Goal: Information Seeking & Learning: Learn about a topic

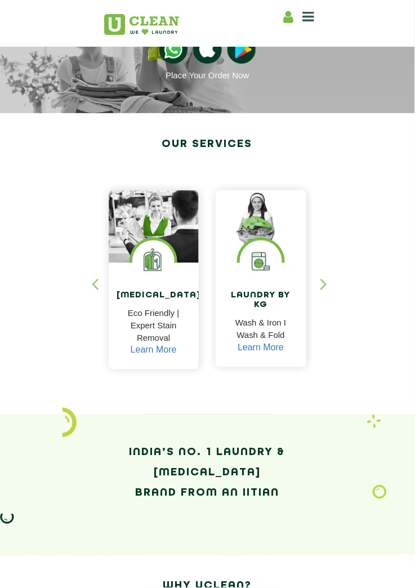
scroll to position [81, 0]
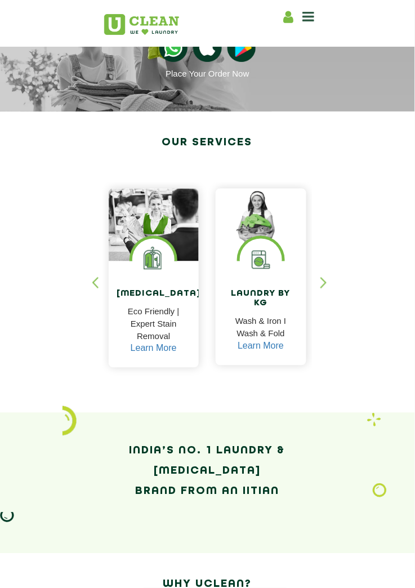
click at [327, 279] on div "button" at bounding box center [328, 292] width 17 height 31
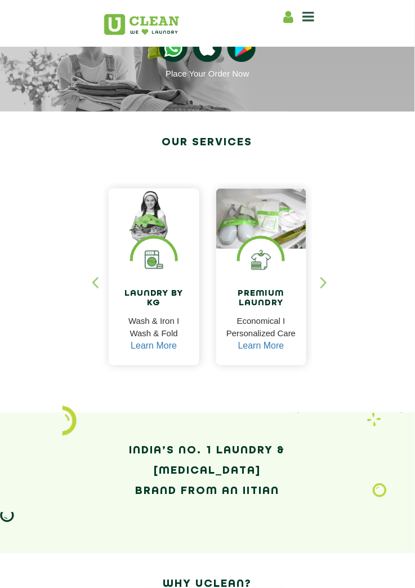
click at [325, 279] on div "button" at bounding box center [328, 292] width 17 height 31
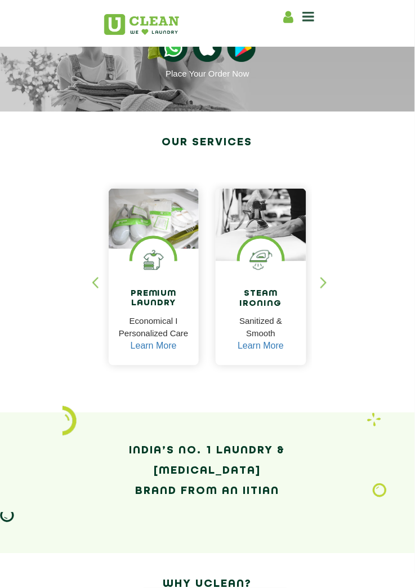
click at [323, 279] on div "button" at bounding box center [328, 292] width 17 height 31
click at [322, 277] on div "button" at bounding box center [328, 292] width 17 height 31
click at [323, 283] on div "button" at bounding box center [328, 292] width 17 height 31
click at [330, 289] on div "button" at bounding box center [328, 292] width 17 height 31
click at [328, 289] on div "button" at bounding box center [328, 292] width 17 height 31
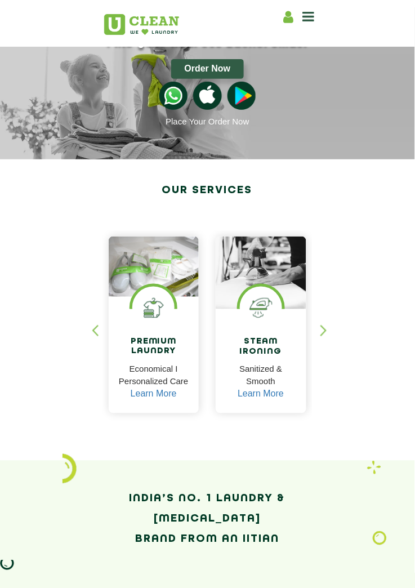
scroll to position [0, 0]
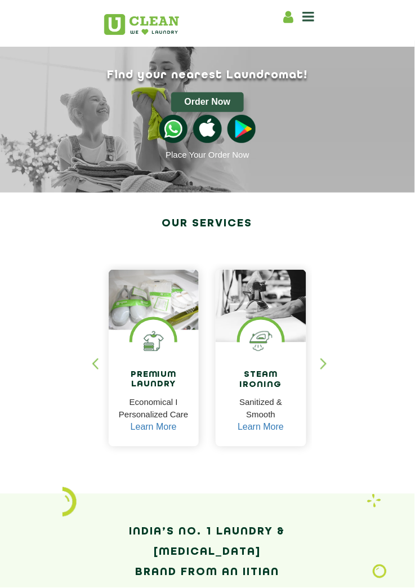
click at [350, 253] on section "Our Services Dry Cleaning Eco Friendly | Expert Stain Removal Learn More Dry Cl…" at bounding box center [207, 343] width 415 height 301
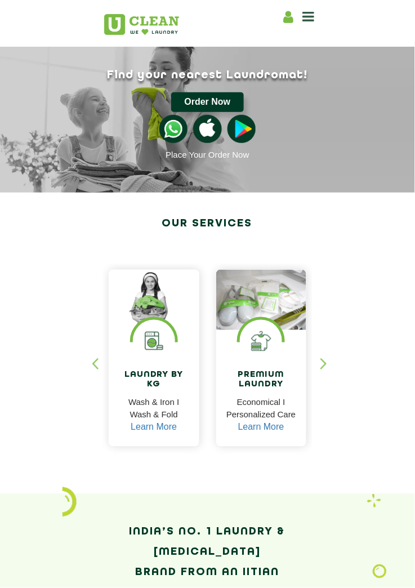
click at [222, 106] on button "Order Now" at bounding box center [207, 102] width 73 height 20
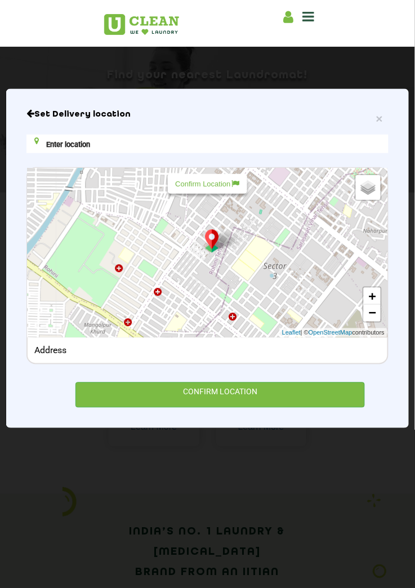
click at [44, 115] on h6 "Set Delivery location" at bounding box center [207, 114] width 363 height 11
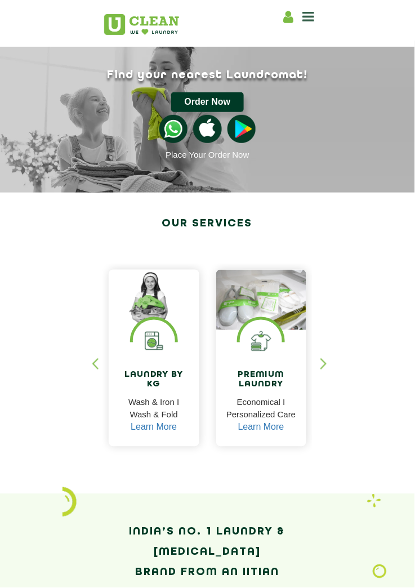
click at [217, 100] on button "Order Now" at bounding box center [207, 102] width 73 height 20
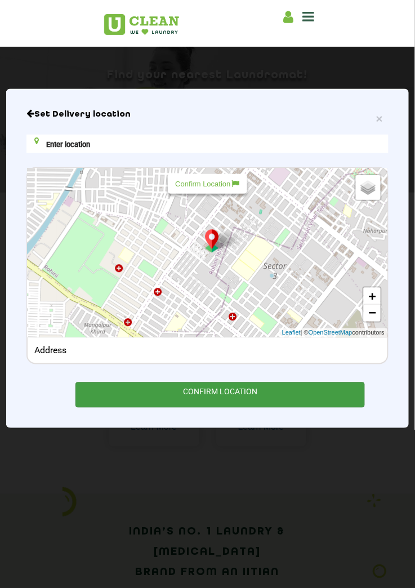
click at [305, 390] on div "CONFIRM LOCATION" at bounding box center [220, 394] width 290 height 25
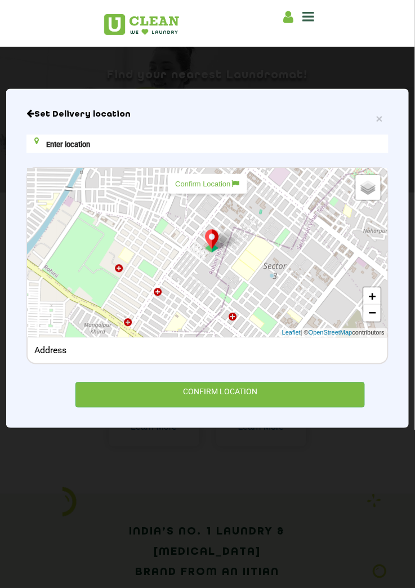
click at [225, 177] on div "Confirm Location" at bounding box center [207, 184] width 79 height 20
type input "P433+H28, Pocket 25, Sector 3, Rohini, Delhi, 110085, India"
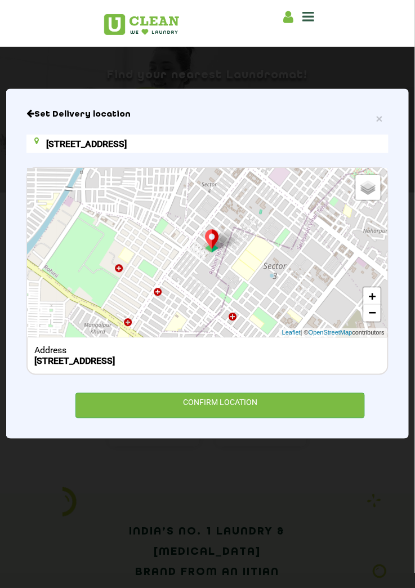
click at [328, 145] on input "P433+H28, Pocket 25, Sector 3, Rohini, Delhi, 110085, India" at bounding box center [207, 144] width 363 height 19
click at [23, 123] on div "× Set Delivery location P433+H28, Pocket 25, Sector 3, Rohini, Delhi, 110085, I…" at bounding box center [207, 264] width 403 height 350
click at [29, 115] on icon "Close" at bounding box center [30, 113] width 8 height 9
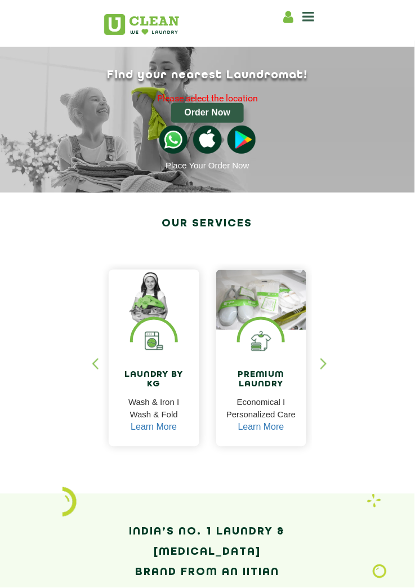
click at [309, 20] on icon at bounding box center [309, 17] width 12 height 14
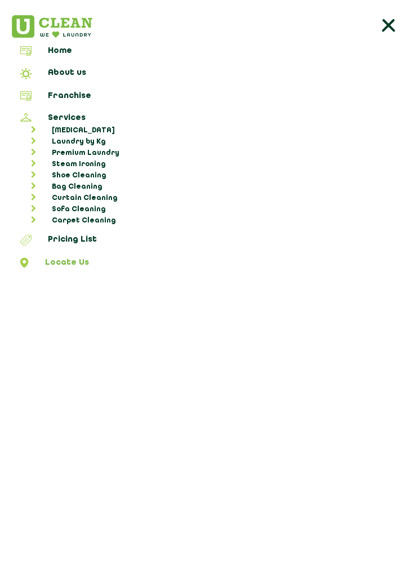
click at [92, 261] on link "Locate Us" at bounding box center [207, 265] width 407 height 14
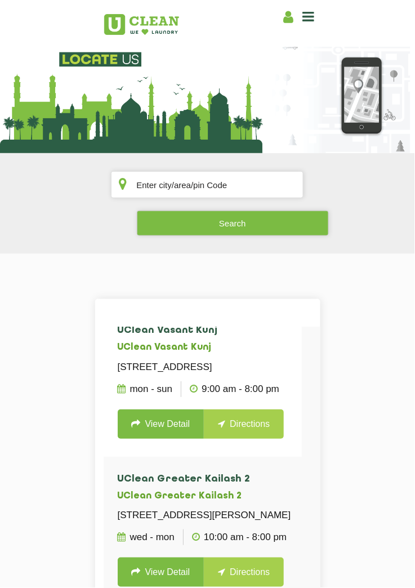
scroll to position [10, 0]
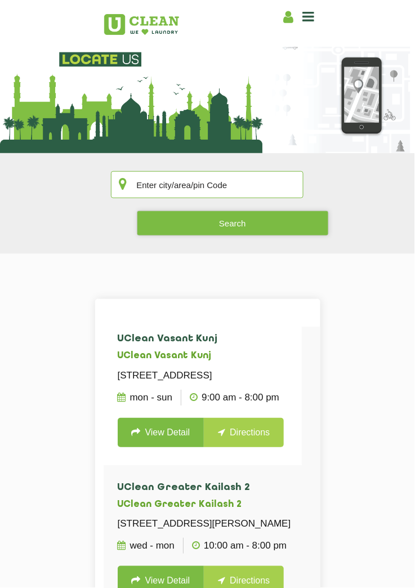
click at [198, 181] on input "text" at bounding box center [207, 184] width 193 height 27
type input "Nellore"
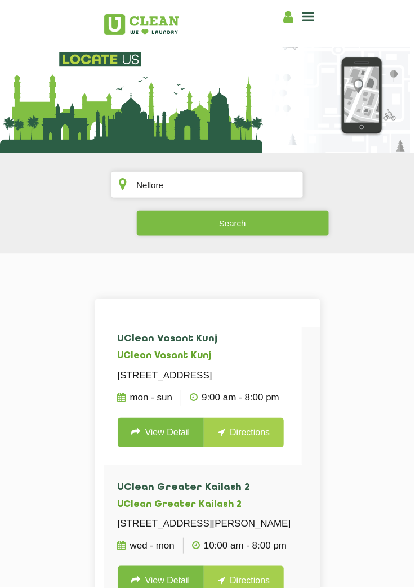
click at [319, 227] on button "Search" at bounding box center [233, 223] width 192 height 25
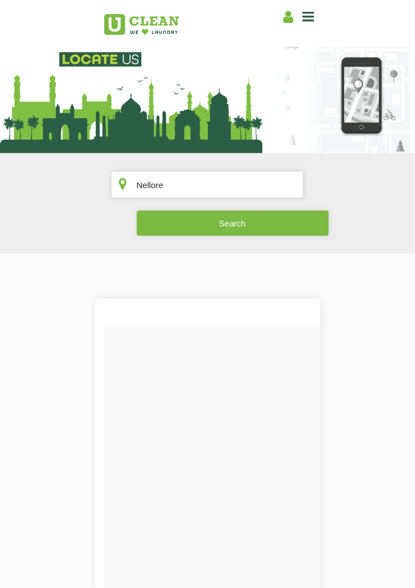
scroll to position [0, 0]
click at [315, 235] on button "Search" at bounding box center [233, 223] width 192 height 25
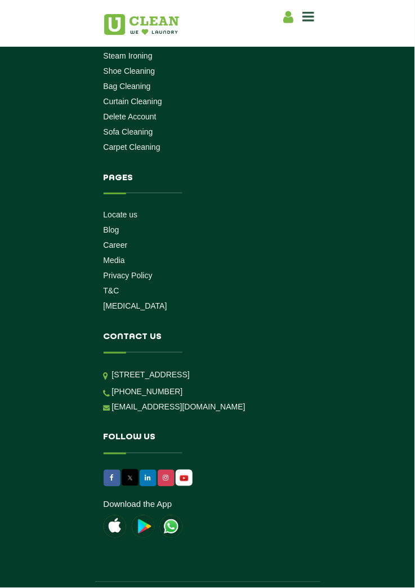
scroll to position [1091, 0]
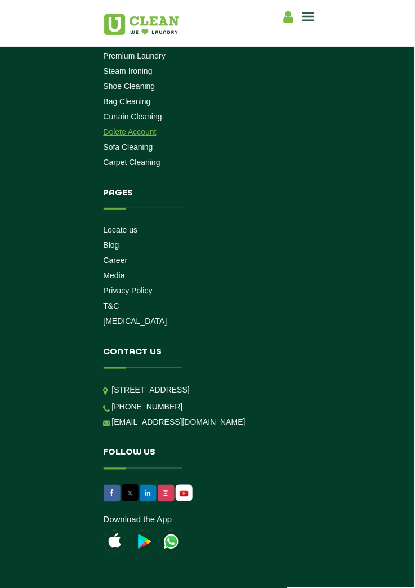
click at [145, 136] on link "Delete Account" at bounding box center [130, 131] width 53 height 9
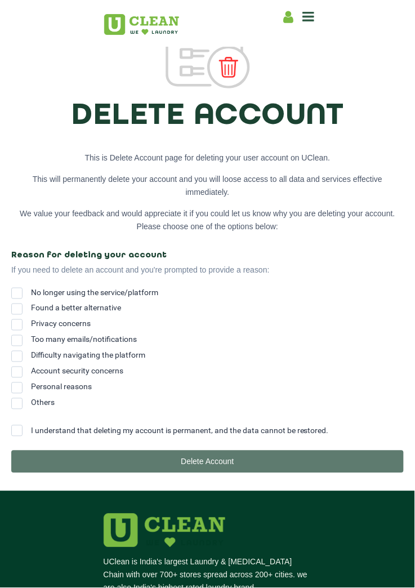
scroll to position [73, 0]
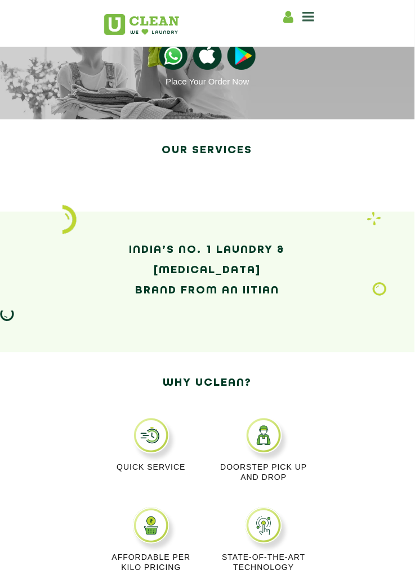
scroll to position [102, 0]
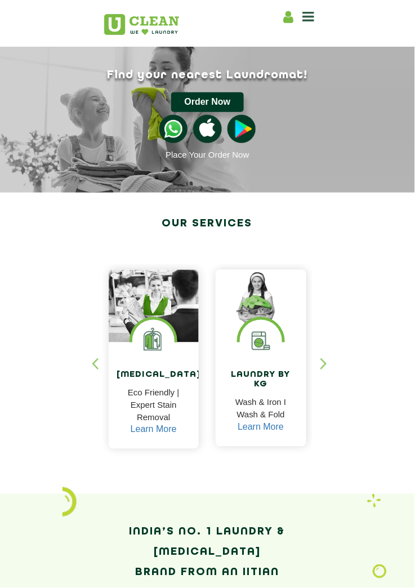
click at [227, 105] on button "Order Now" at bounding box center [207, 102] width 73 height 20
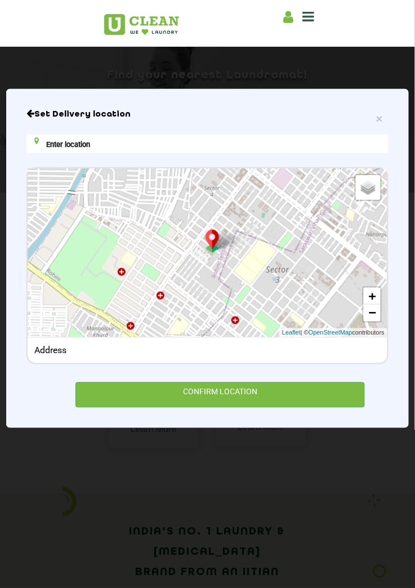
click at [0, 0] on span "Default" at bounding box center [0, 0] width 0 height 0
click at [0, 0] on input "Default" at bounding box center [0, 0] width 0 height 0
click at [364, 187] on span "Default" at bounding box center [360, 186] width 23 height 8
click at [349, 187] on input "Default" at bounding box center [345, 184] width 7 height 7
click at [362, 202] on span "Satellite" at bounding box center [362, 198] width 26 height 8
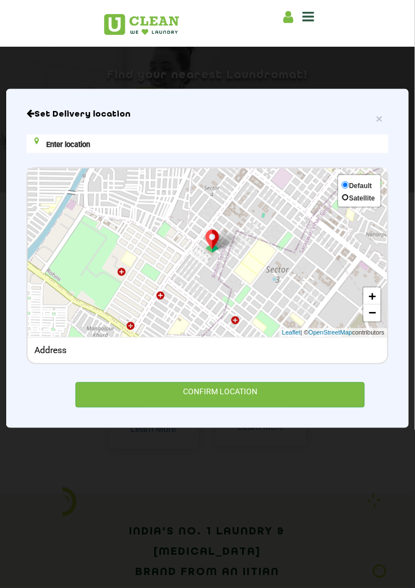
click at [349, 201] on input "Satellite" at bounding box center [345, 197] width 7 height 7
radio input "true"
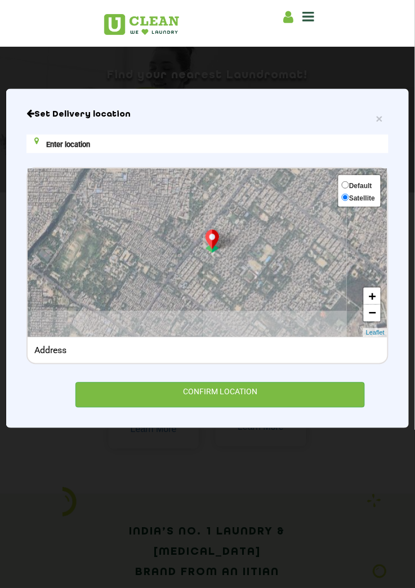
click at [360, 187] on span "Default" at bounding box center [360, 186] width 23 height 8
click at [349, 187] on input "Default" at bounding box center [345, 184] width 7 height 7
radio input "true"
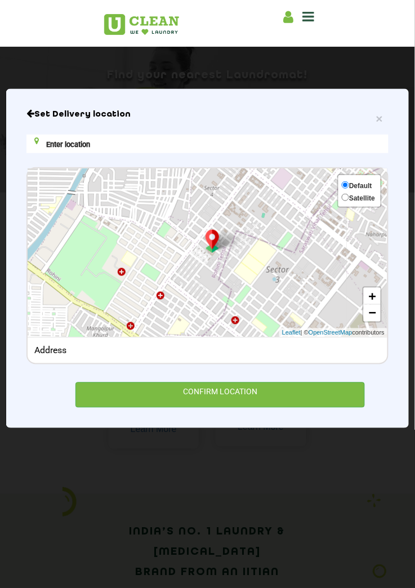
click at [367, 135] on div "Set Delivery location Default Satellite + − Leaflet | © OpenStreetMap contribut…" at bounding box center [207, 258] width 363 height 299
click at [383, 125] on span "×" at bounding box center [379, 118] width 7 height 13
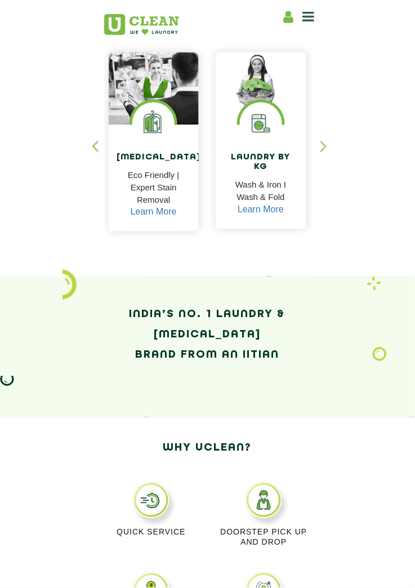
scroll to position [218, 0]
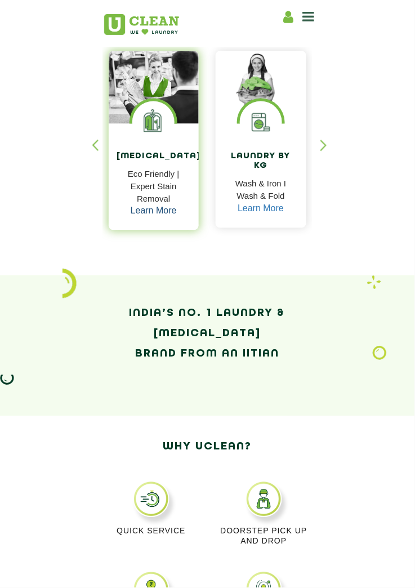
click at [151, 213] on link "Learn More" at bounding box center [154, 211] width 46 height 10
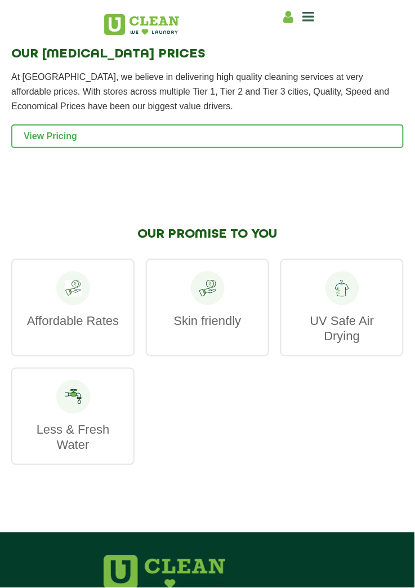
scroll to position [2391, 0]
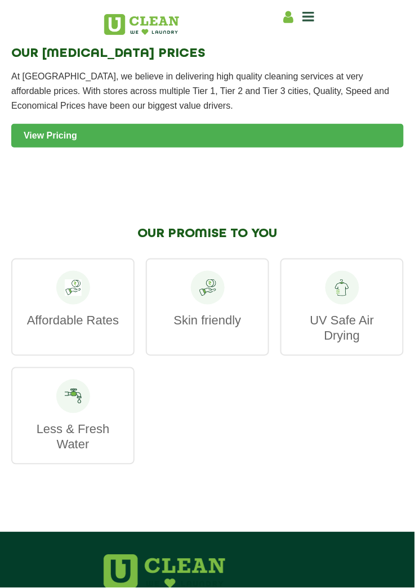
click at [33, 148] on link "View Pricing" at bounding box center [207, 136] width 392 height 24
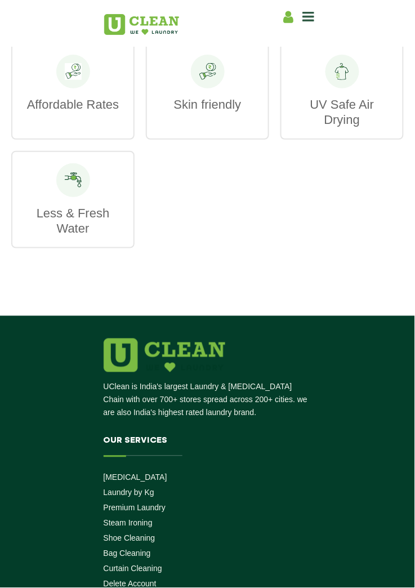
scroll to position [2605, 0]
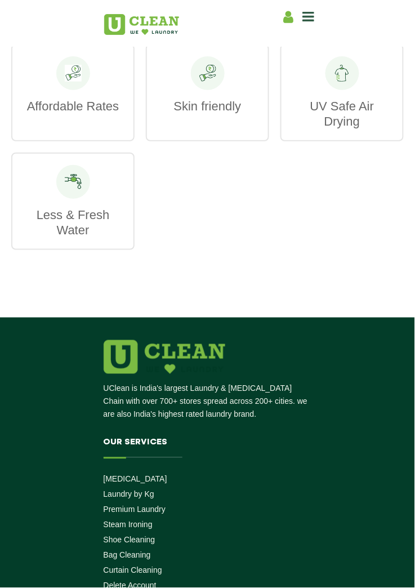
click at [43, 114] on p "Affordable Rates" at bounding box center [73, 106] width 99 height 15
click at [31, 141] on div "Affordable Rates" at bounding box center [72, 92] width 123 height 97
click at [144, 177] on div "Affordable Rates Skin friendly UV Safe Air Drying Less & Fresh Water" at bounding box center [207, 147] width 392 height 206
click at [33, 230] on div "Less & Fresh Water" at bounding box center [72, 201] width 123 height 97
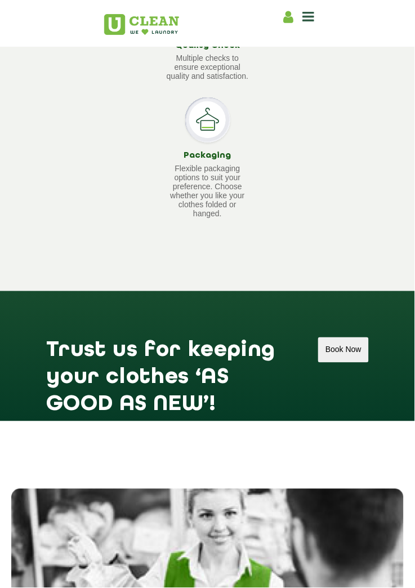
scroll to position [1697, 0]
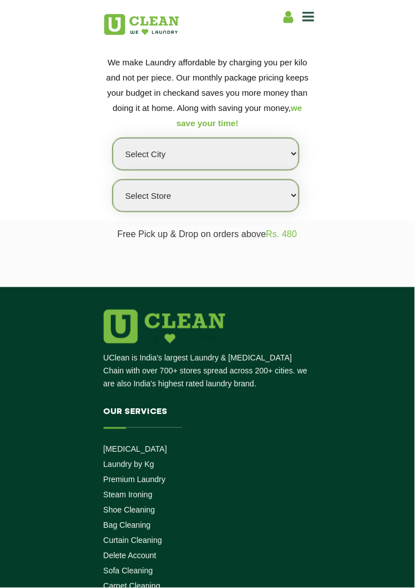
click at [130, 149] on select "Select city Aalo Agartala Agra Ahmedabad Akola Aligarh Alwar - UClean Select Am…" at bounding box center [206, 154] width 186 height 32
select select "5"
click at [113, 138] on select "Select city Aalo Agartala Agra Ahmedabad Akola Aligarh Alwar - UClean Select Am…" at bounding box center [206, 154] width 186 height 32
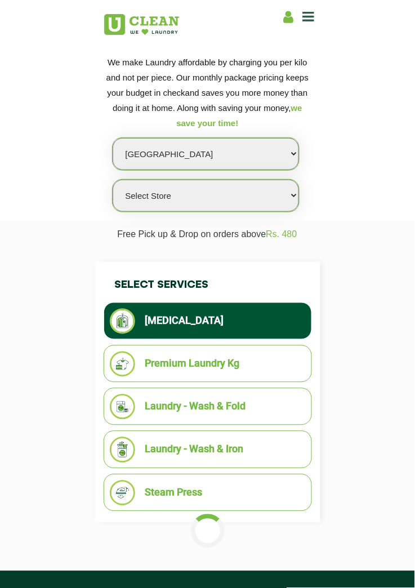
click at [133, 198] on select "Select Store UClean Narsingi UClean Nizampet UClean Sangareddy UClean Gachibowl…" at bounding box center [206, 196] width 186 height 32
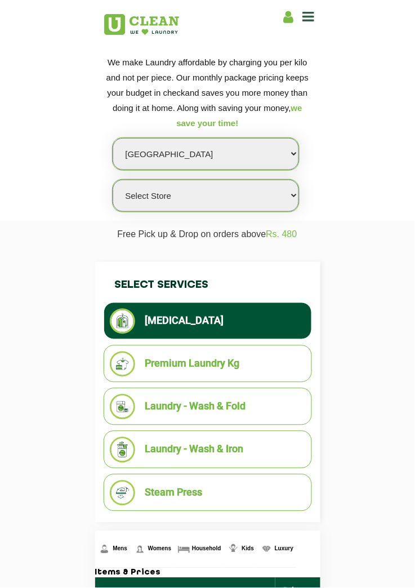
select select "383"
click at [113, 180] on select "Select Store UClean Narsingi UClean Nizampet UClean Sangareddy UClean Gachibowl…" at bounding box center [206, 196] width 186 height 32
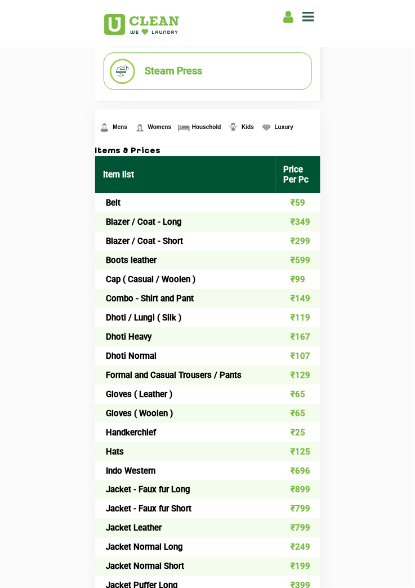
scroll to position [422, 0]
click at [130, 118] on link "Womens" at bounding box center [112, 127] width 35 height 37
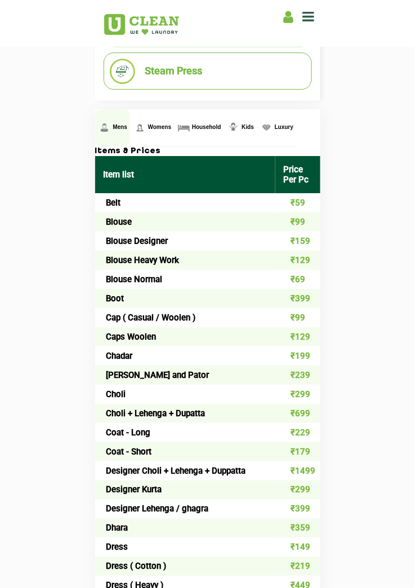
click at [111, 129] on img at bounding box center [104, 127] width 14 height 14
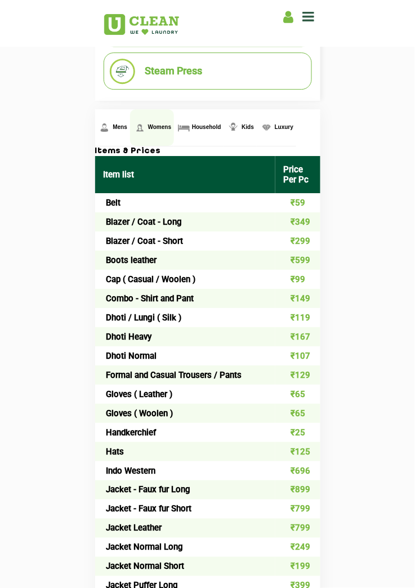
click at [130, 122] on link "Womens" at bounding box center [112, 127] width 35 height 37
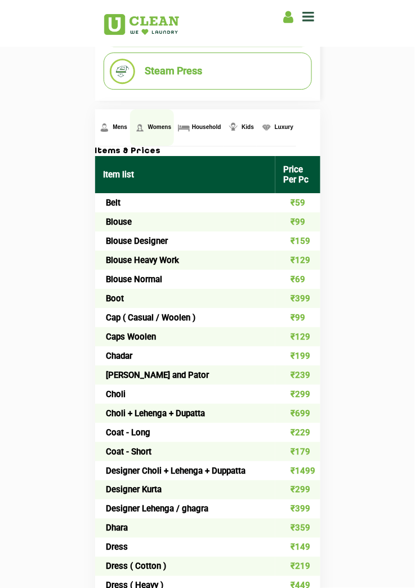
click at [150, 124] on span "Womens" at bounding box center [160, 127] width 24 height 6
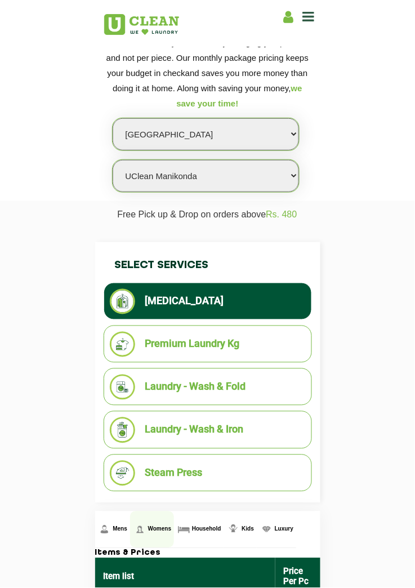
scroll to position [23, 0]
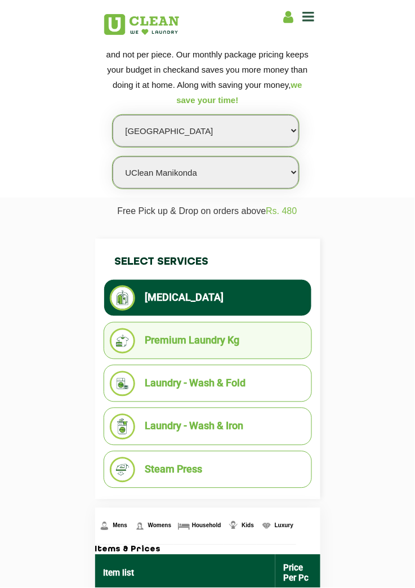
click at [145, 333] on li "Premium Laundry Kg" at bounding box center [208, 340] width 196 height 25
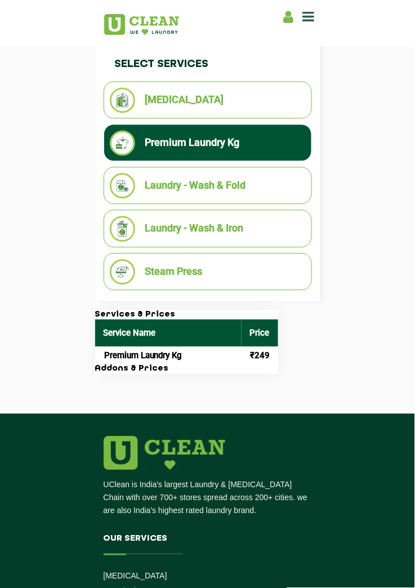
scroll to position [221, 0]
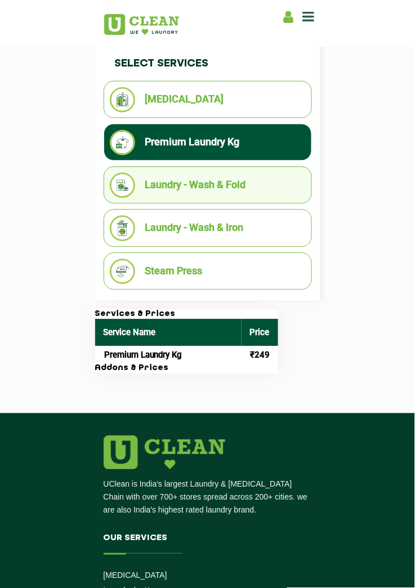
click at [129, 188] on img at bounding box center [122, 185] width 25 height 25
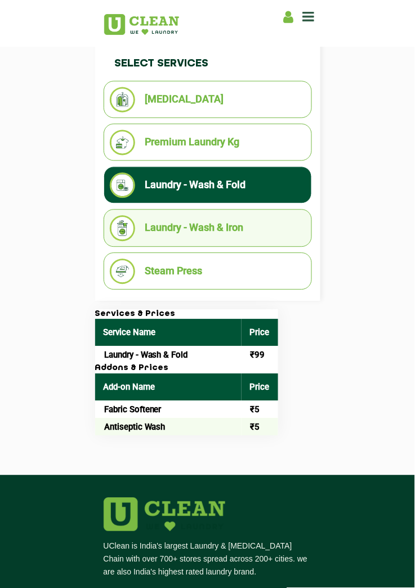
click at [137, 222] on li "Laundry - Wash & Iron" at bounding box center [208, 228] width 196 height 25
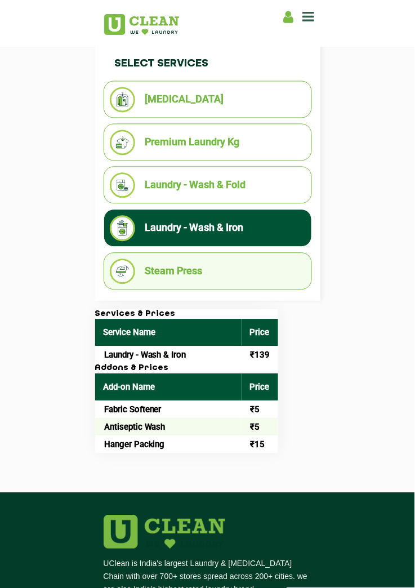
click at [137, 259] on li "Steam Press" at bounding box center [208, 271] width 196 height 25
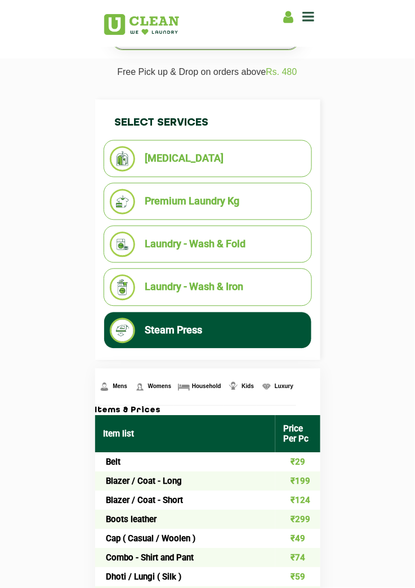
scroll to position [164, 0]
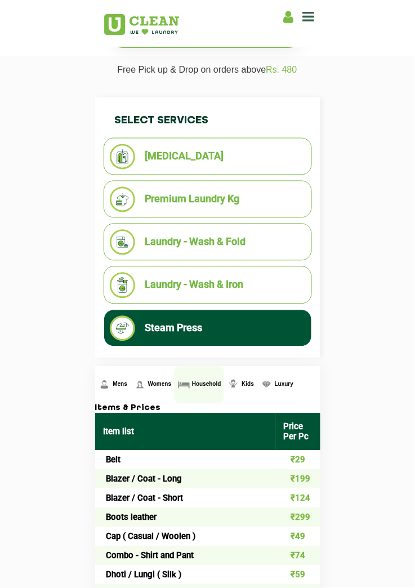
click at [130, 377] on link "Household" at bounding box center [112, 385] width 35 height 37
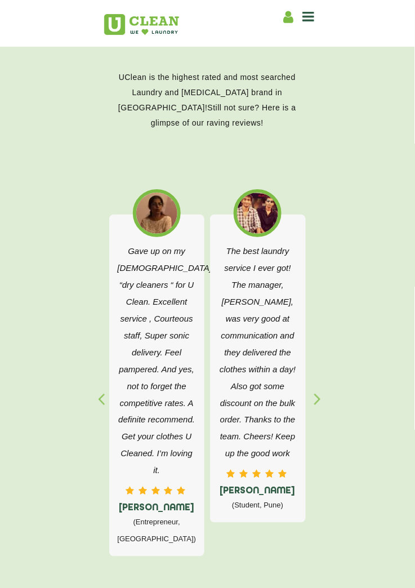
scroll to position [1710, 0]
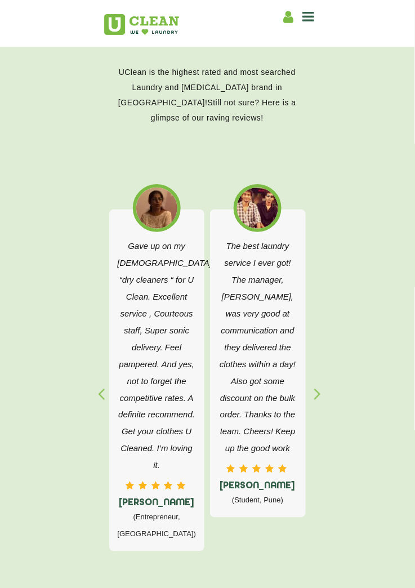
click at [98, 388] on div "button" at bounding box center [106, 403] width 17 height 31
click at [99, 388] on div "button" at bounding box center [106, 403] width 17 height 31
click at [92, 370] on section "Customer Speak UClean is the highest rated and most searched Laundry and Dry-Cl…" at bounding box center [207, 351] width 415 height 702
click at [99, 388] on div "button" at bounding box center [106, 403] width 17 height 31
click at [98, 388] on div "button" at bounding box center [106, 403] width 17 height 31
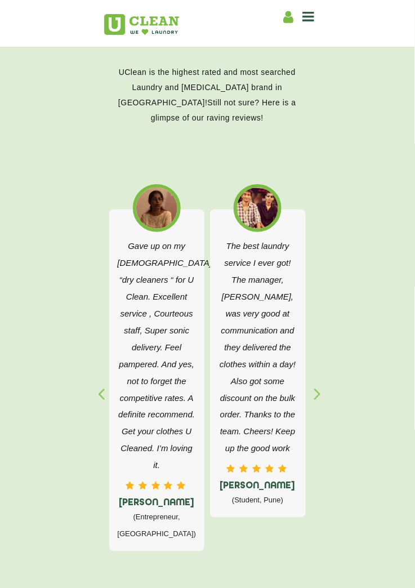
click at [90, 372] on section "Customer Speak UClean is the highest rated and most searched Laundry and Dry-Cl…" at bounding box center [207, 351] width 415 height 702
click at [314, 388] on div "button" at bounding box center [322, 403] width 17 height 31
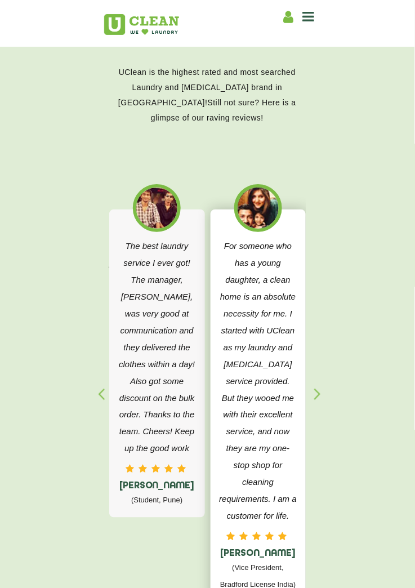
click at [305, 367] on div "For someone who has a young daughter, a clean home is an absolute necessity for…" at bounding box center [259, 405] width 96 height 392
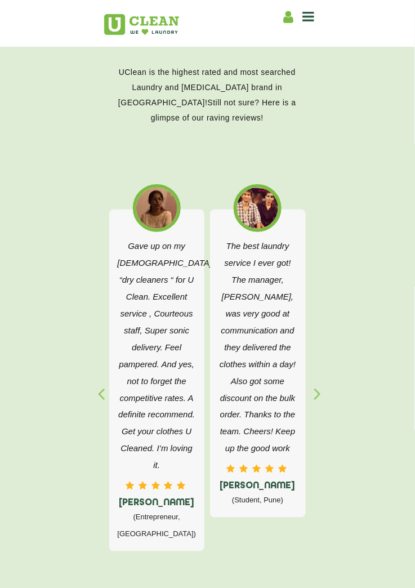
click at [316, 388] on div "button" at bounding box center [322, 403] width 17 height 31
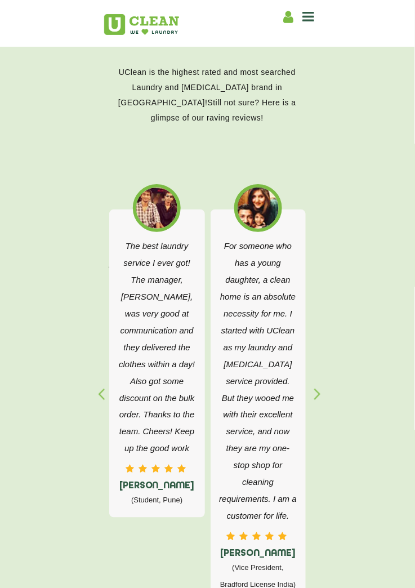
click at [322, 388] on div "button" at bounding box center [322, 403] width 17 height 31
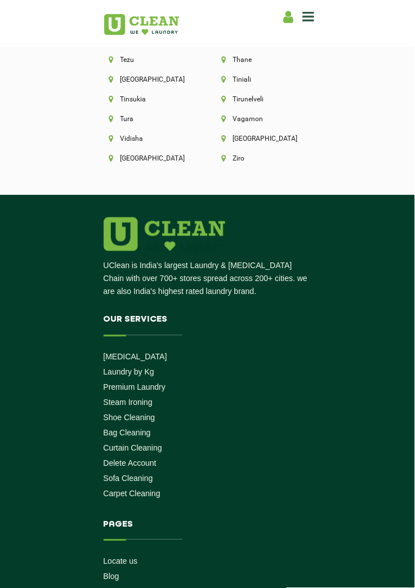
scroll to position [4663, 0]
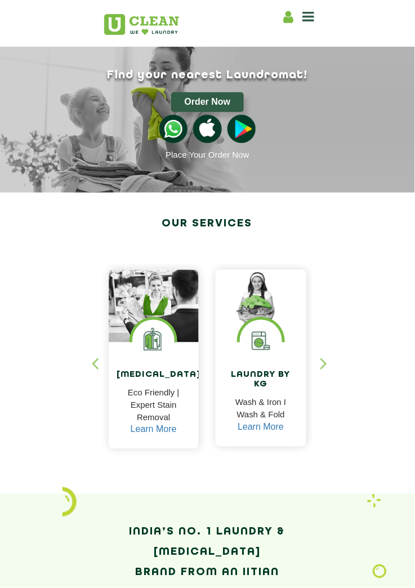
click at [305, 15] on icon at bounding box center [309, 17] width 12 height 14
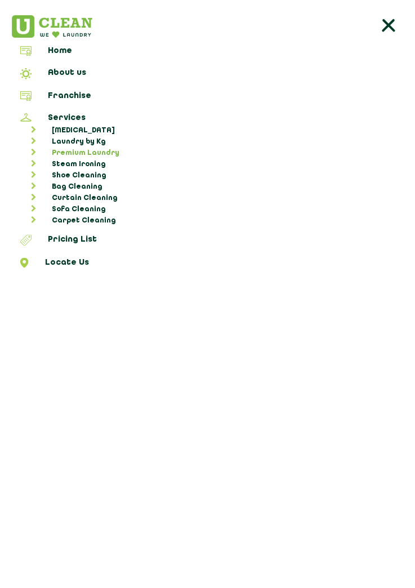
click at [93, 148] on link "Premium Laundry" at bounding box center [213, 153] width 396 height 11
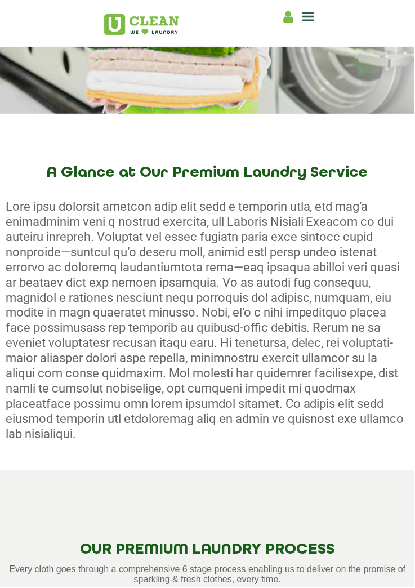
scroll to position [209, 0]
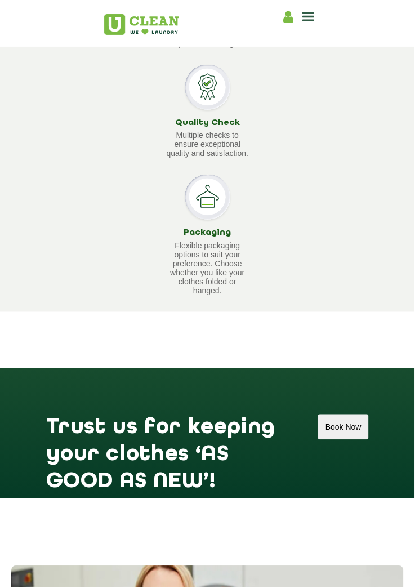
scroll to position [1546, 0]
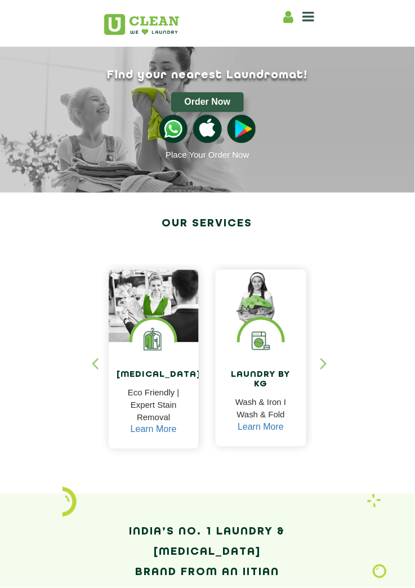
click at [309, 16] on icon at bounding box center [309, 17] width 12 height 14
